Goal: Transaction & Acquisition: Subscribe to service/newsletter

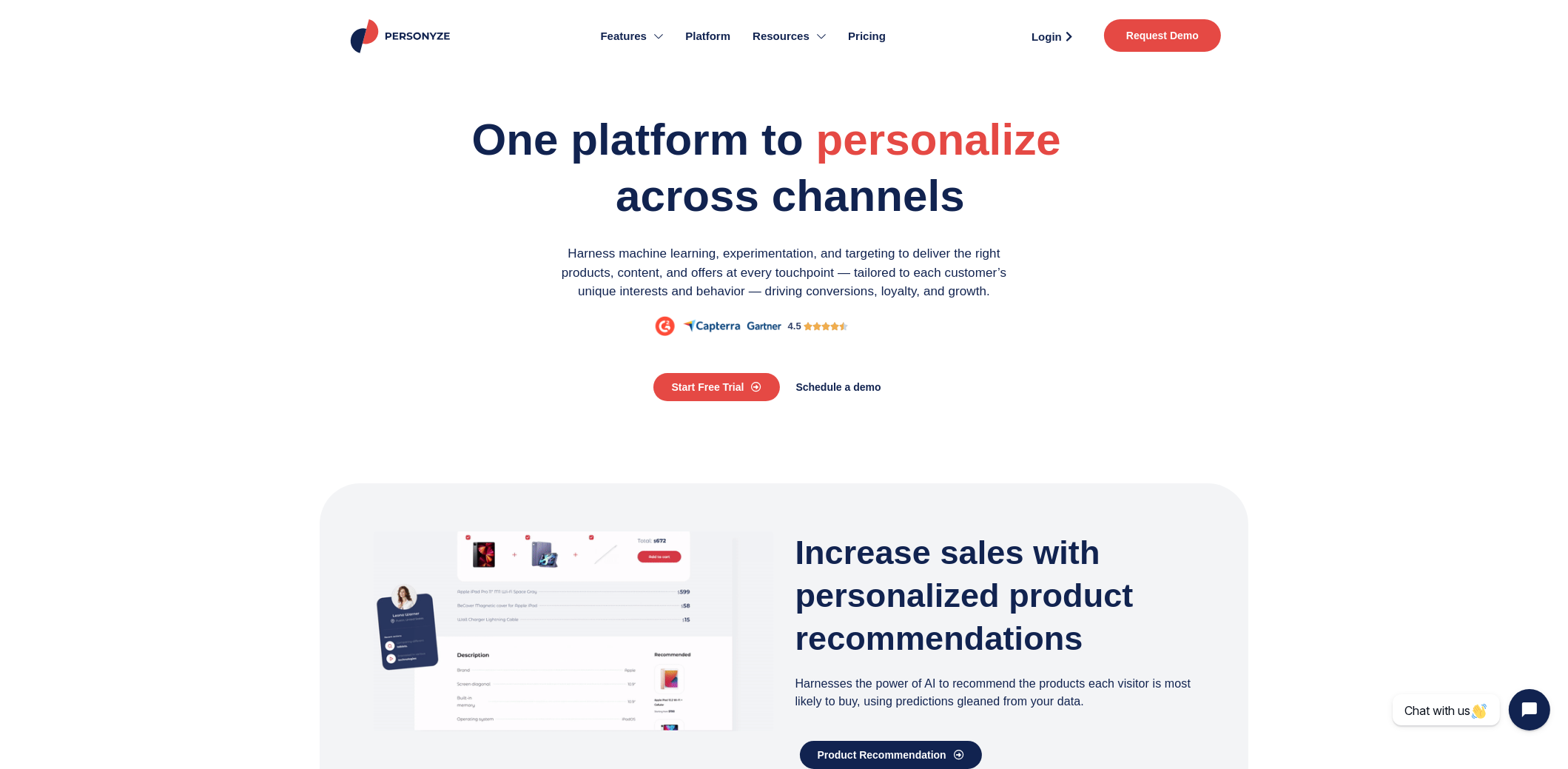
click at [878, 37] on span "Pricing" at bounding box center [866, 37] width 38 height 17
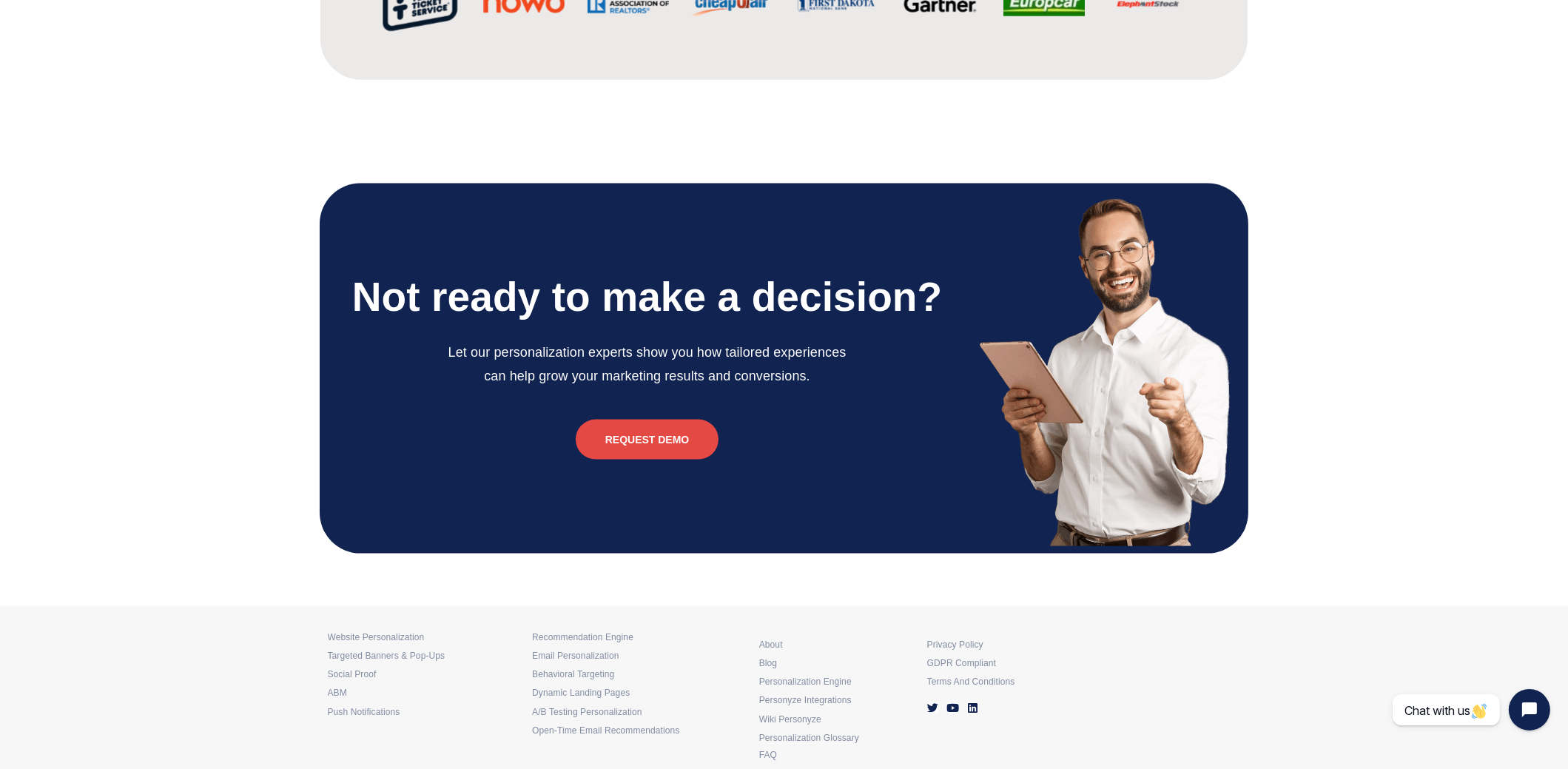
scroll to position [3475, 0]
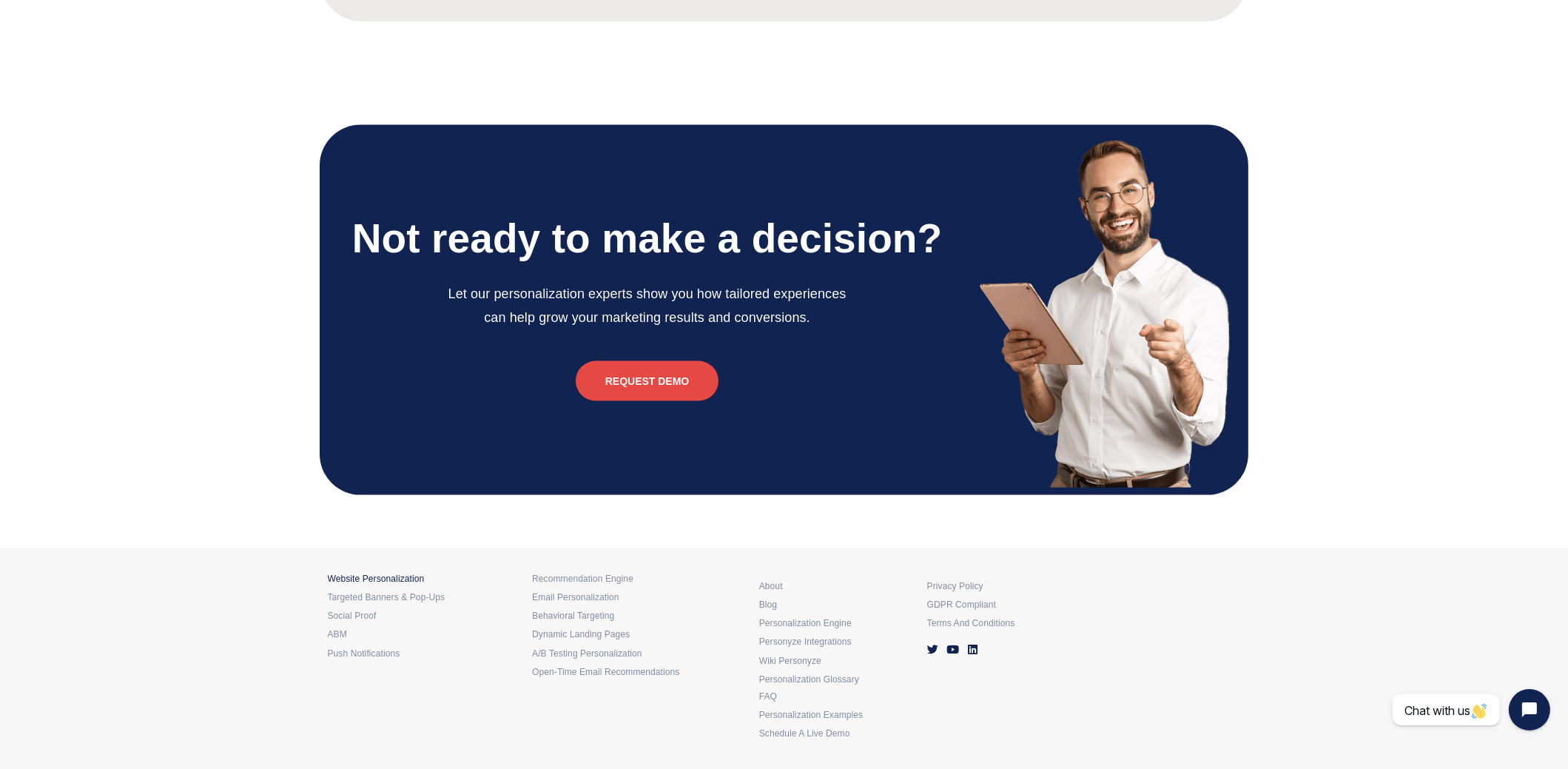
click at [413, 577] on h6 "Website Personalization" at bounding box center [430, 579] width 205 height 5
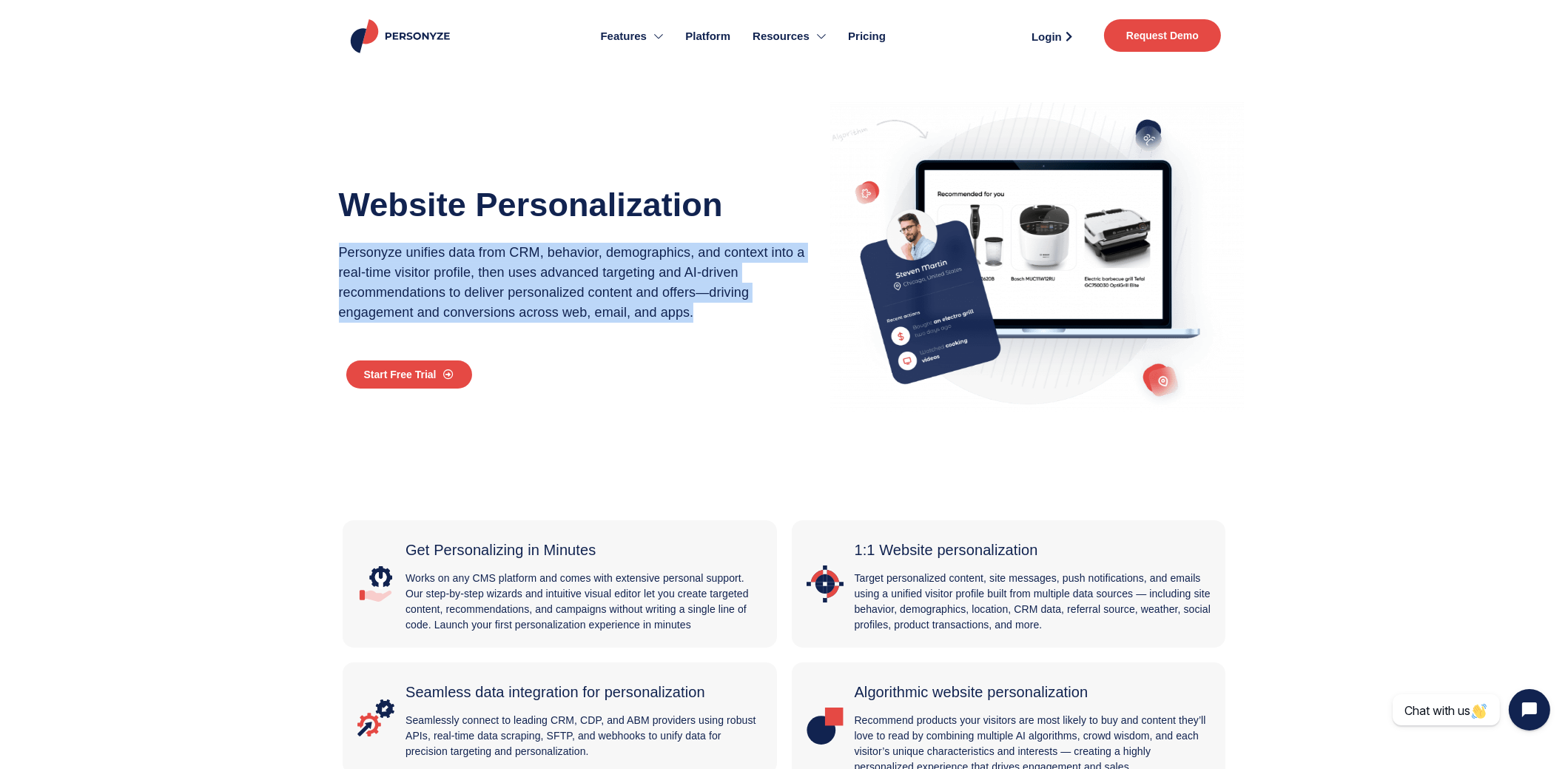
drag, startPoint x: 340, startPoint y: 251, endPoint x: 746, endPoint y: 309, distance: 410.1
click at [746, 309] on p "Personyze unifies data from CRM, behavior, demographics, and context into a rea…" at bounding box center [577, 282] width 476 height 80
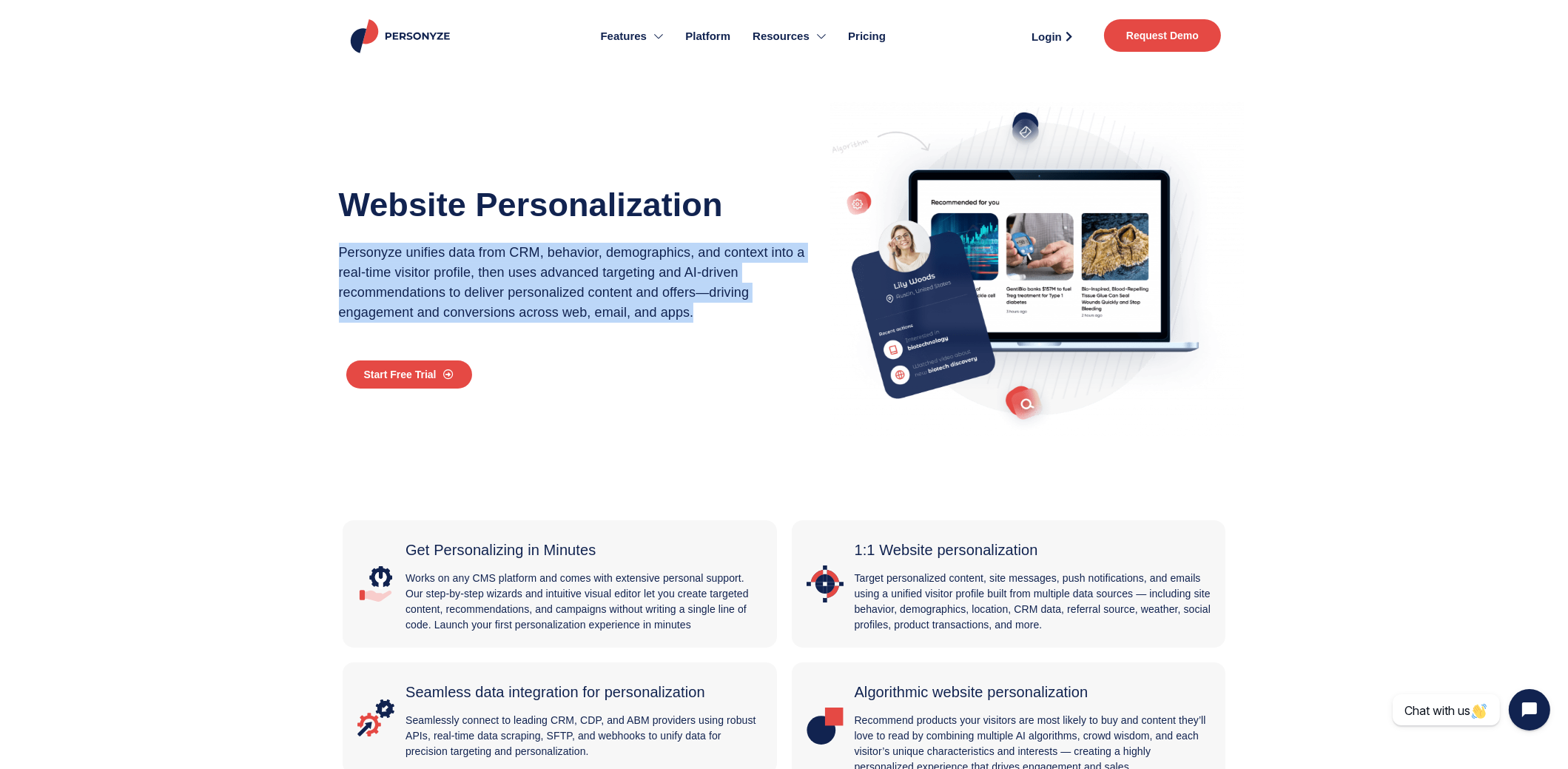
copy p "Personyze unifies data from CRM, behavior, demographics, and context into a rea…"
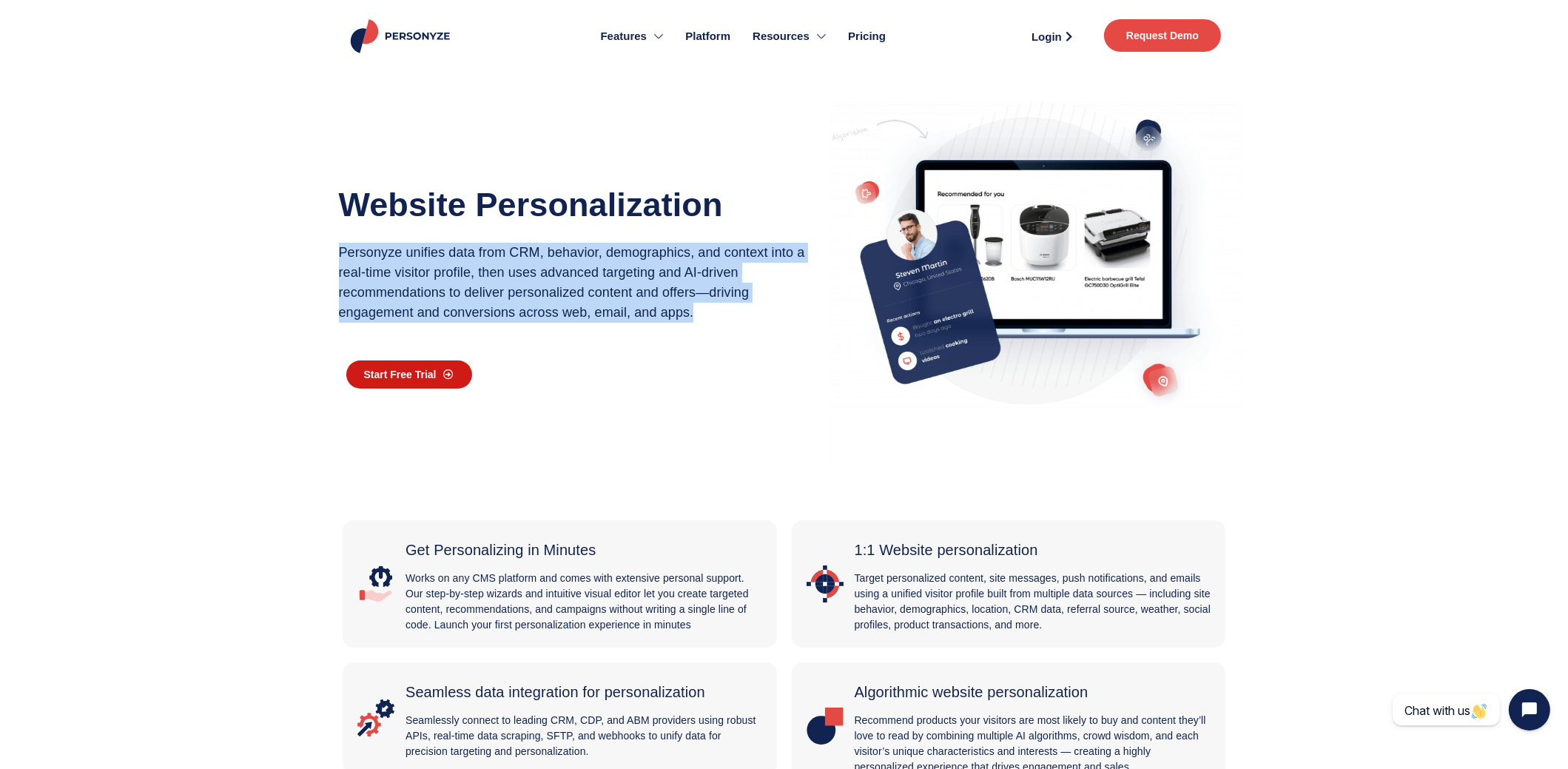
click at [383, 373] on span "Start Free Trial" at bounding box center [400, 374] width 72 height 10
